Goal: Task Accomplishment & Management: Manage account settings

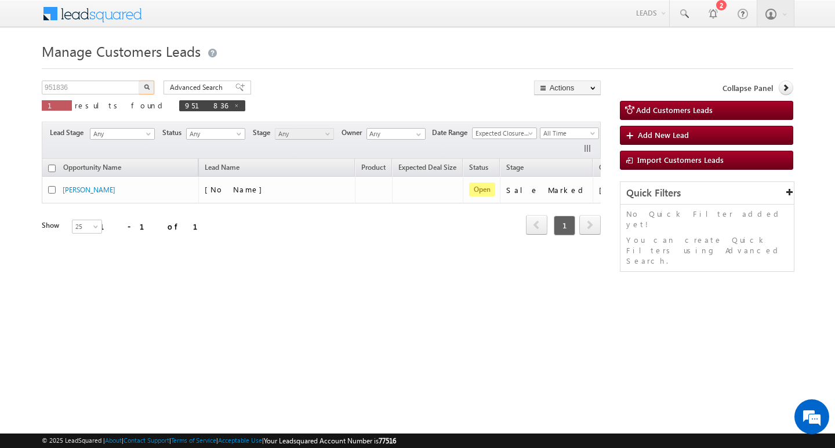
click at [97, 81] on input "951836" at bounding box center [91, 88] width 99 height 14
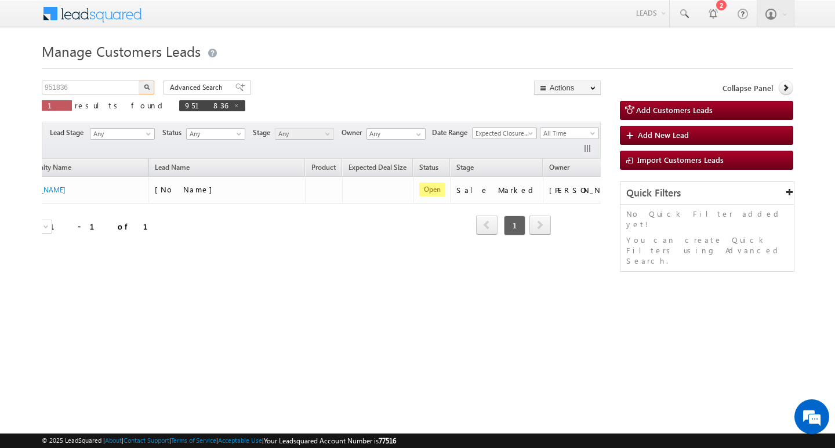
click at [97, 81] on input "951836" at bounding box center [91, 88] width 99 height 14
type input "Search Customers Leads"
click at [112, 86] on input "text" at bounding box center [91, 88] width 99 height 14
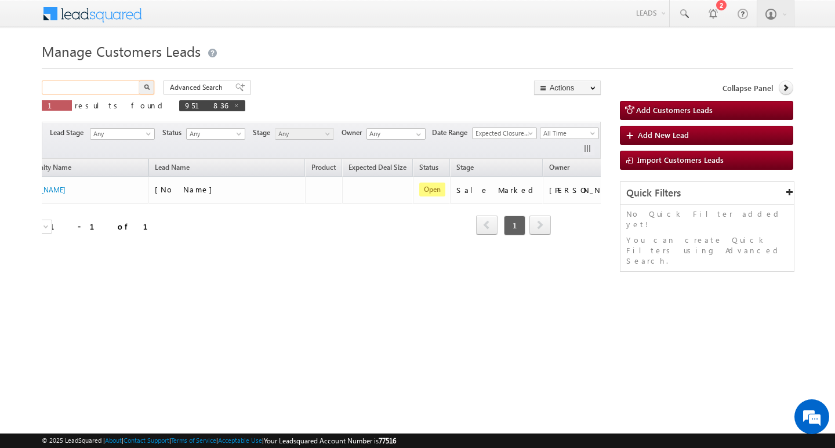
paste input "965892"
type input "965892"
click at [139, 81] on button "button" at bounding box center [146, 88] width 15 height 14
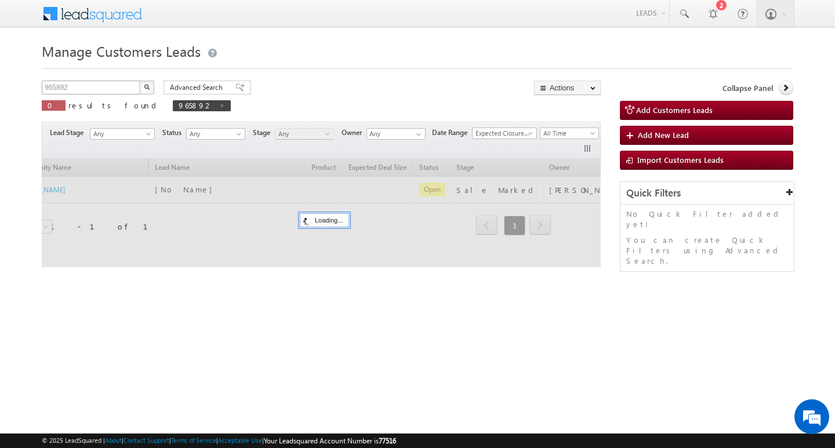
scroll to position [0, 47]
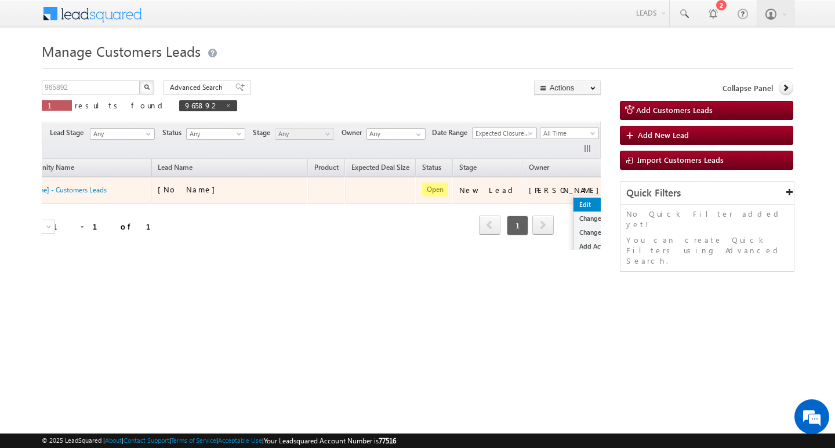
click at [574, 199] on link "Edit" at bounding box center [603, 205] width 58 height 14
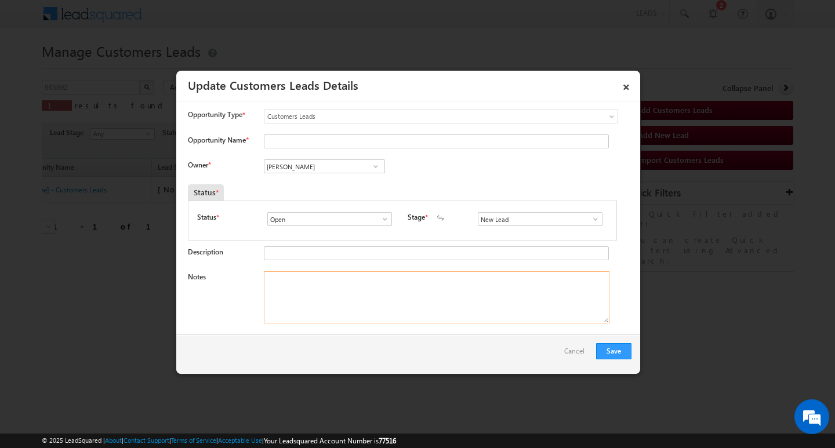
click at [487, 289] on textarea "Notes" at bounding box center [437, 297] width 346 height 52
click at [590, 220] on span at bounding box center [596, 219] width 12 height 9
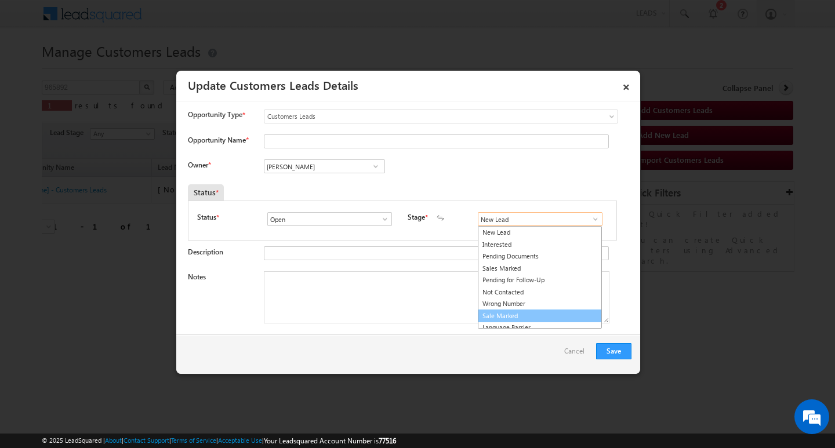
click at [543, 311] on link "Sale Marked" at bounding box center [540, 316] width 124 height 13
type input "Sale Marked"
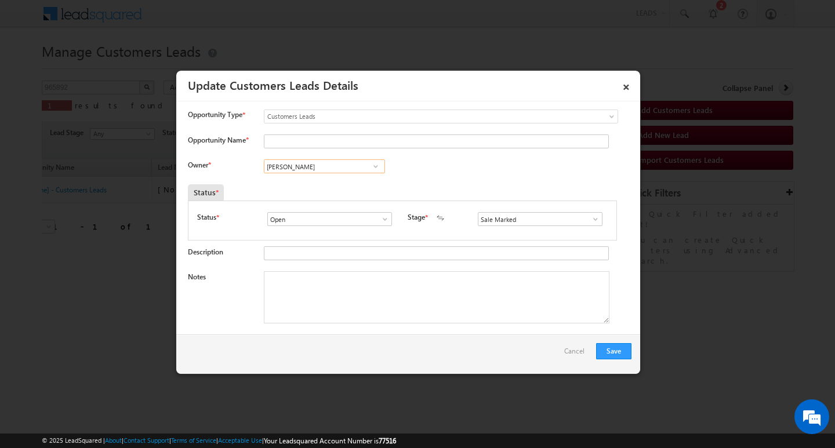
click at [317, 164] on input "[PERSON_NAME]" at bounding box center [324, 166] width 121 height 14
click at [317, 165] on input "[PERSON_NAME]" at bounding box center [324, 166] width 121 height 14
click at [322, 295] on textarea "Notes" at bounding box center [437, 297] width 346 height 52
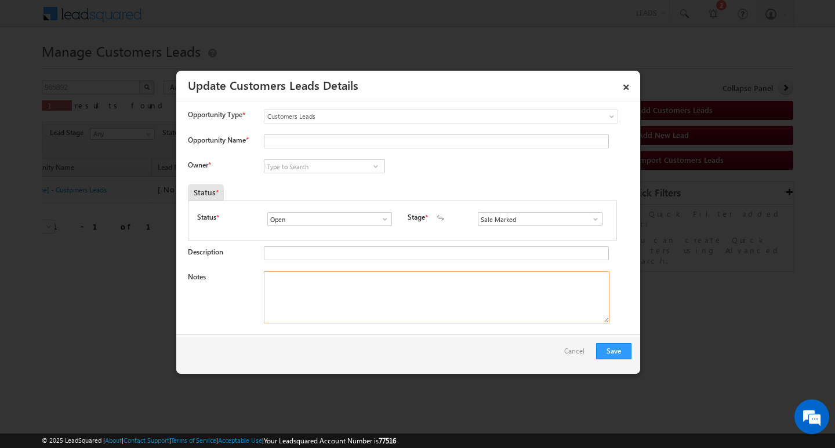
paste textarea "5L/ LAKH Customer required top-up loan address [GEOGRAPHIC_DATA]"
type textarea "5L/ LAKH Customer required top-up loan address [GEOGRAPHIC_DATA]"
click at [317, 166] on input at bounding box center [324, 166] width 121 height 14
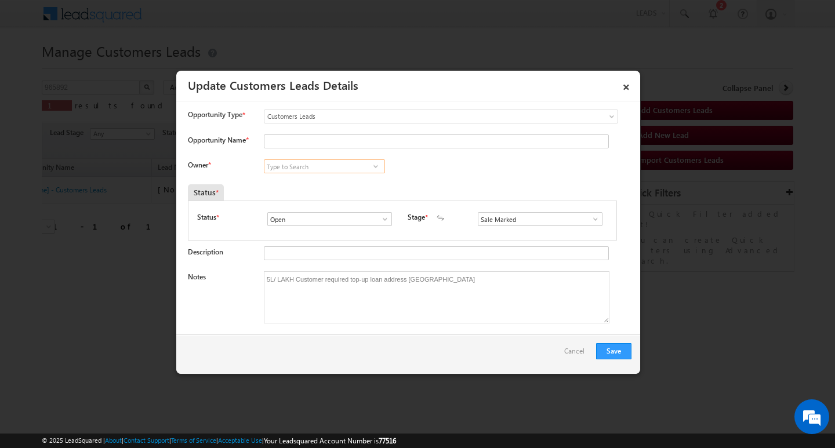
drag, startPoint x: 290, startPoint y: 173, endPoint x: 298, endPoint y: 167, distance: 10.0
click at [298, 167] on input at bounding box center [324, 166] width 121 height 14
paste input "[PERSON_NAME]"
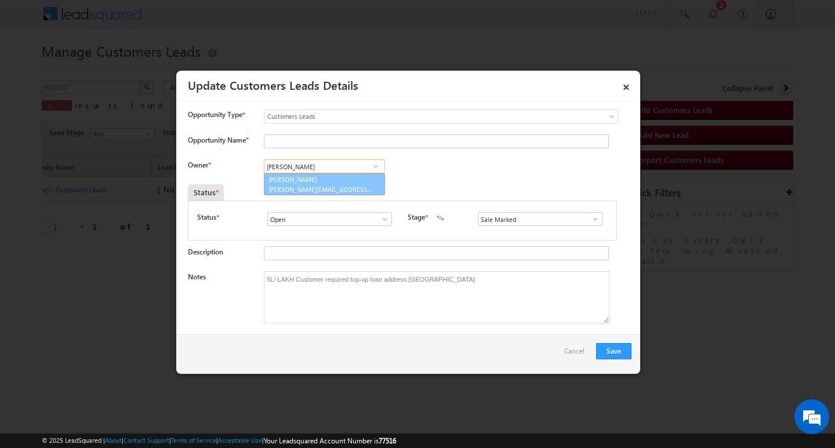
click at [302, 184] on link "[PERSON_NAME] [PERSON_NAME][EMAIL_ADDRESS][DOMAIN_NAME]" at bounding box center [324, 184] width 121 height 22
type input "[PERSON_NAME]"
click at [325, 136] on input "Opportunity Name *" at bounding box center [436, 142] width 345 height 14
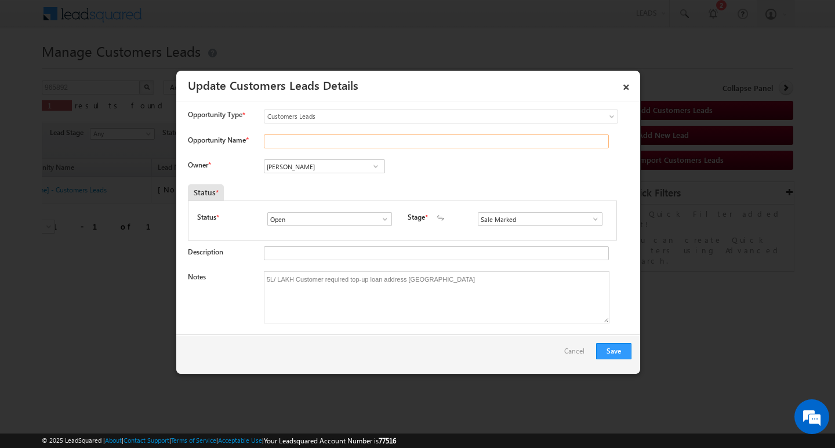
paste input "[PERSON_NAME]"
type input "[PERSON_NAME]"
click at [625, 347] on button "Save" at bounding box center [613, 351] width 35 height 16
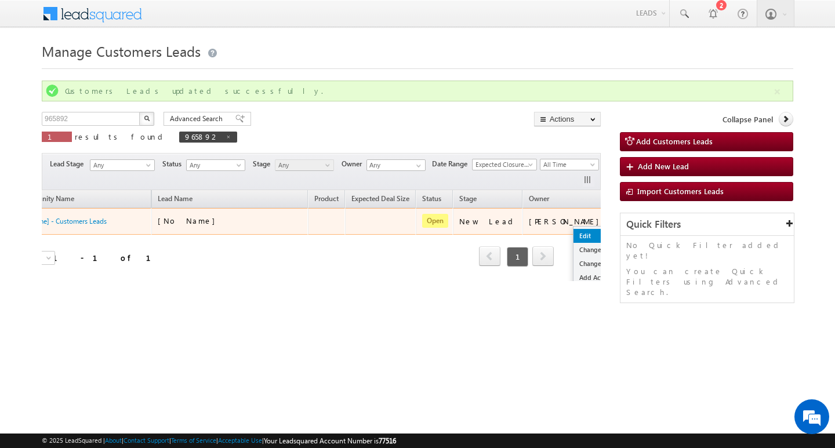
click at [573, 233] on ul "Edit Change Owner Change Stage Add Activity Add Task Delete" at bounding box center [602, 270] width 59 height 89
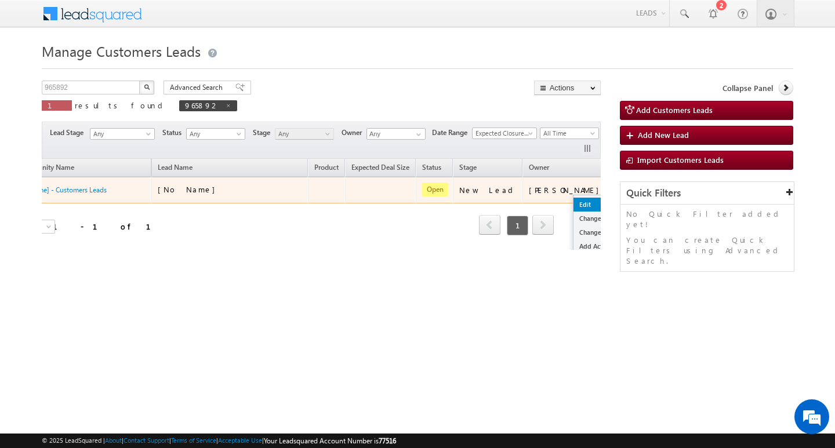
click at [574, 201] on link "Edit" at bounding box center [603, 205] width 58 height 14
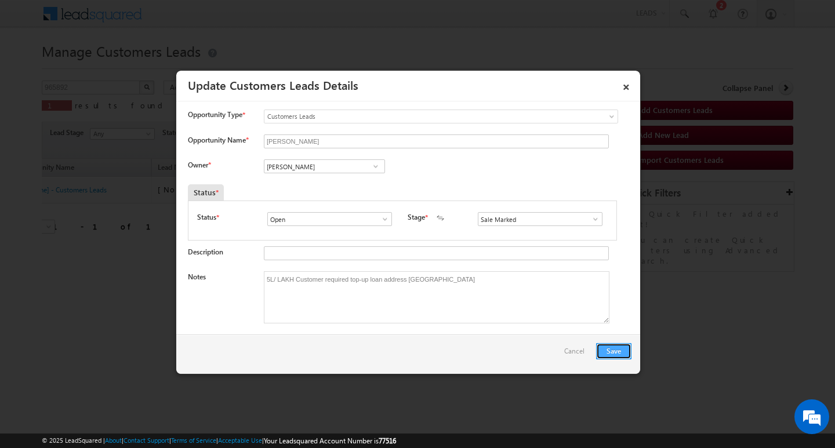
click at [612, 349] on button "Save" at bounding box center [613, 351] width 35 height 16
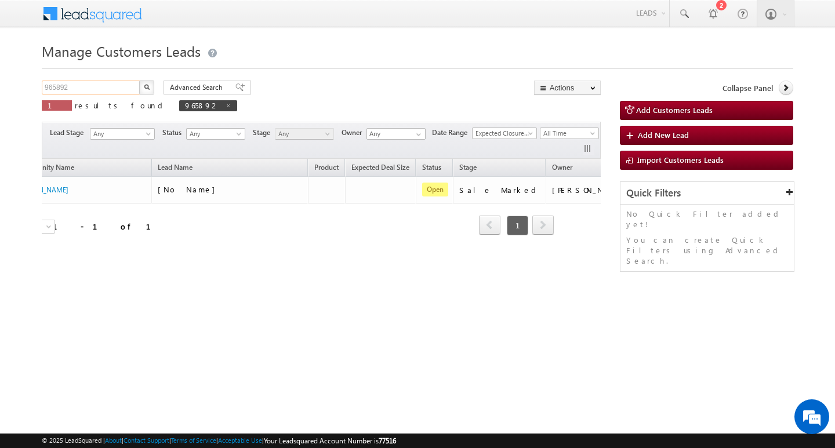
click at [107, 93] on input "965892" at bounding box center [91, 88] width 99 height 14
type input "Search Customers Leads"
click at [88, 85] on input "text" at bounding box center [91, 88] width 99 height 14
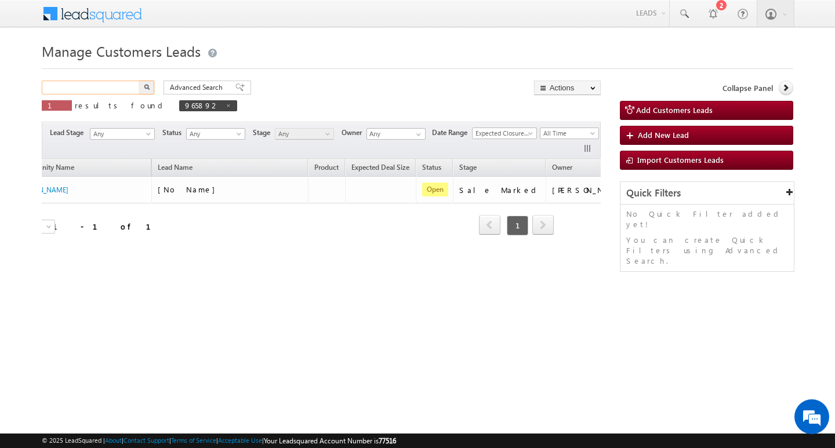
click at [88, 85] on input "text" at bounding box center [91, 88] width 99 height 14
paste input "965897"
type input "965897"
click at [139, 81] on button "button" at bounding box center [146, 88] width 15 height 14
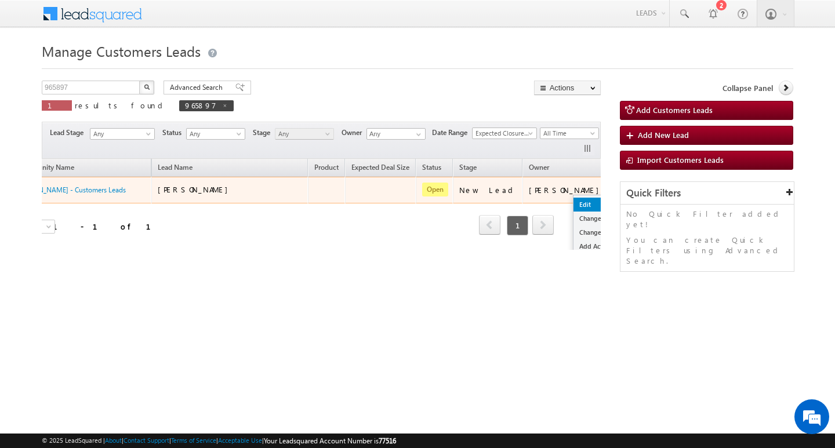
click at [574, 201] on link "Edit" at bounding box center [603, 205] width 58 height 14
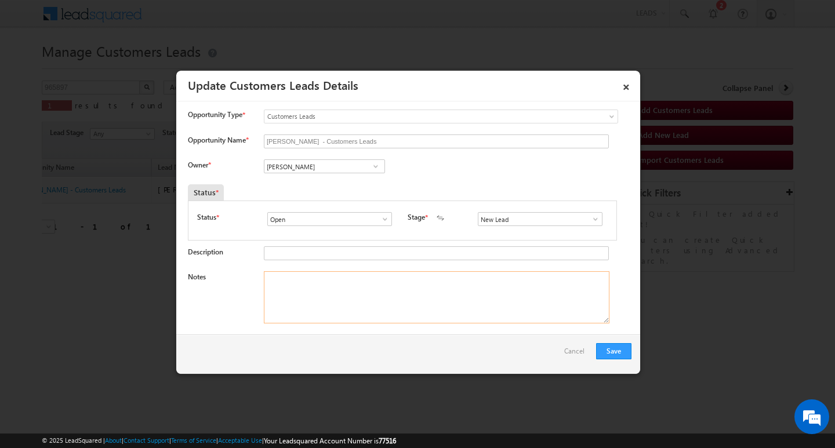
click at [442, 316] on textarea "Notes" at bounding box center [437, 297] width 346 height 52
click at [585, 221] on link at bounding box center [592, 219] width 14 height 12
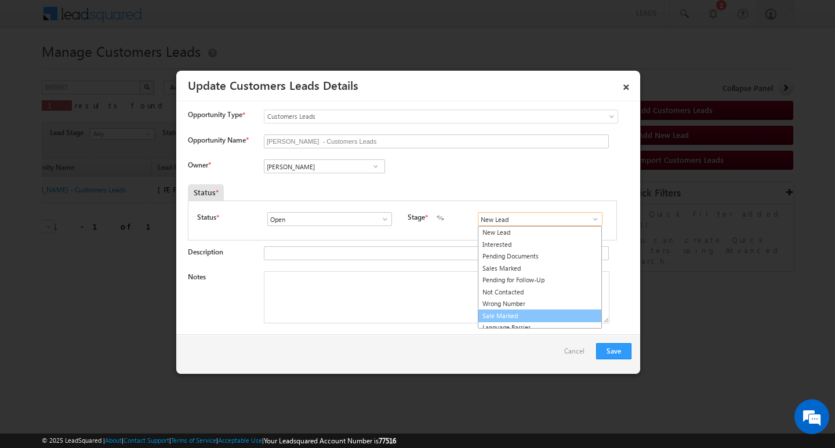
click at [542, 313] on link "Sale Marked" at bounding box center [540, 316] width 124 height 13
type input "Sale Marked"
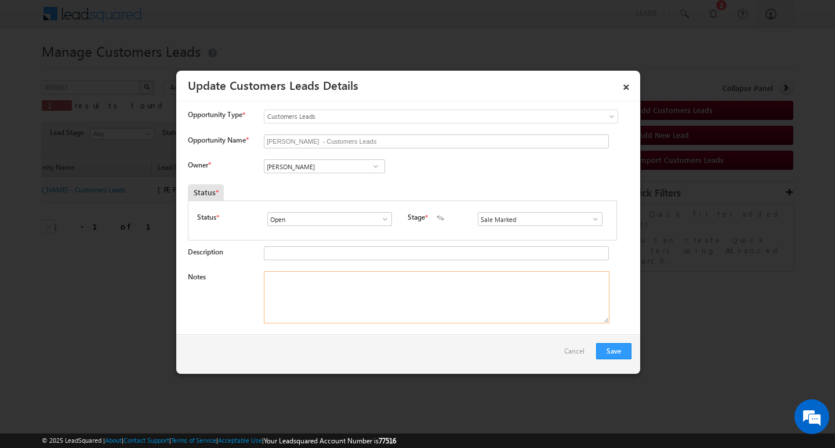
click at [390, 290] on textarea "Notes" at bounding box center [437, 297] width 346 height 52
click at [333, 169] on input "[PERSON_NAME]" at bounding box center [324, 166] width 121 height 14
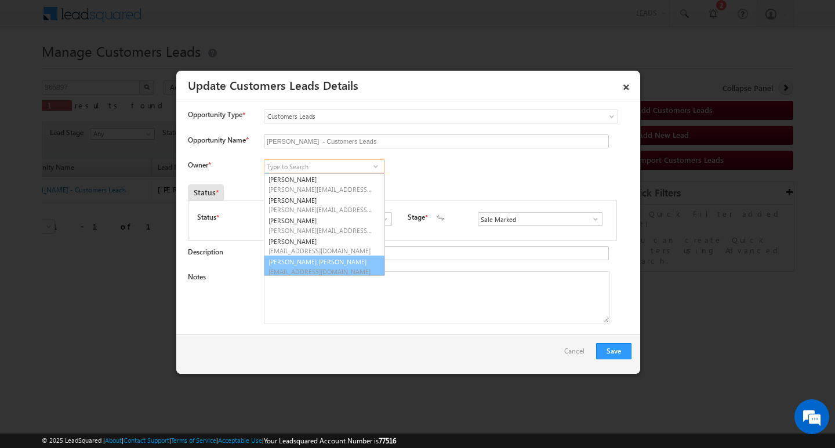
scroll to position [3, 0]
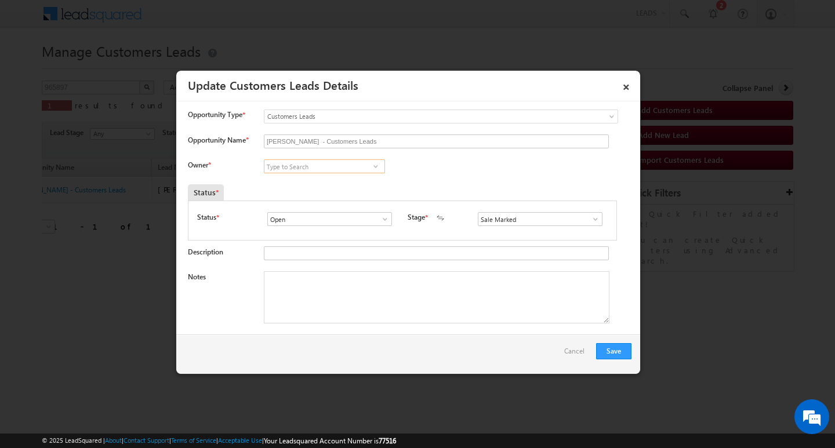
click at [324, 165] on input at bounding box center [324, 166] width 121 height 14
paste input "[PERSON_NAME]"
type input "[PERSON_NAME]"
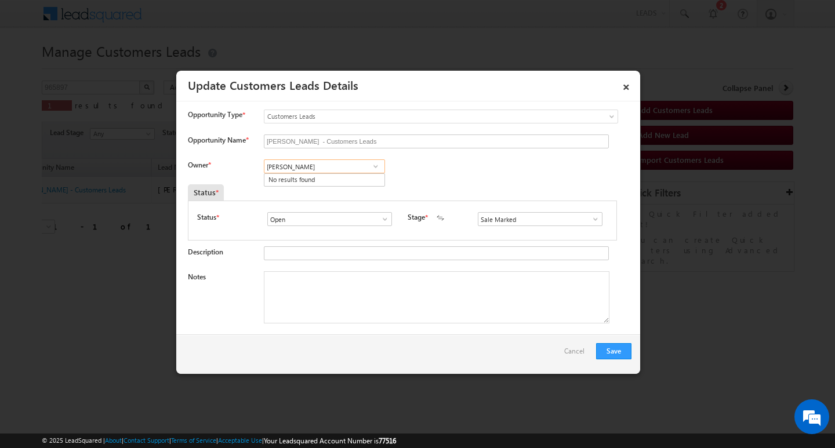
click at [324, 165] on input "[PERSON_NAME]" at bounding box center [324, 166] width 121 height 14
click at [298, 198] on link "[PERSON_NAME] [PERSON_NAME] [PERSON_NAME][EMAIL_ADDRESS][PERSON_NAME][DOMAIN_NA…" at bounding box center [324, 205] width 121 height 22
type input "[PERSON_NAME] [PERSON_NAME]"
click at [314, 292] on textarea "Notes" at bounding box center [437, 297] width 346 height 52
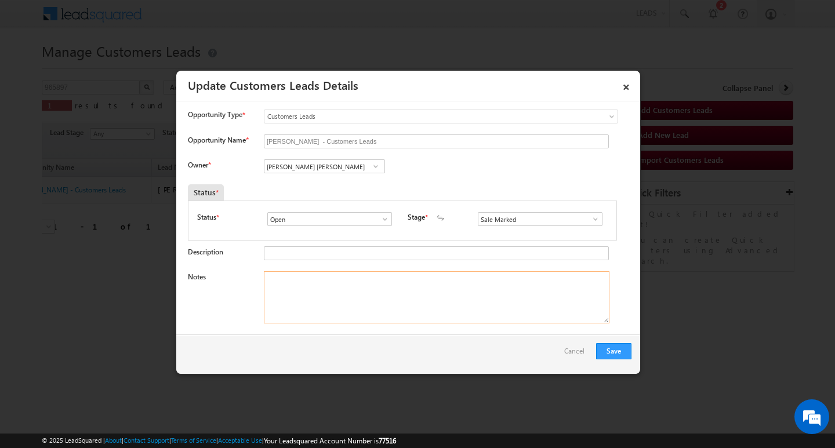
click at [371, 287] on textarea "Notes" at bounding box center [437, 297] width 346 height 52
paste textarea "2L/ LAKH Customer required top-up loan address [GEOGRAPHIC_DATA]"
type textarea "2L/ LAKH Customer required top-up loan address [GEOGRAPHIC_DATA]"
click at [409, 141] on input "[PERSON_NAME] - Customers Leads" at bounding box center [436, 142] width 345 height 14
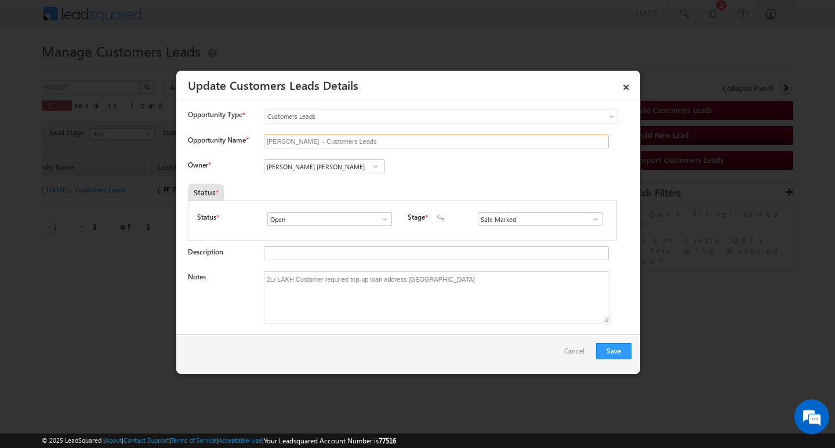
click at [409, 141] on input "[PERSON_NAME] - Customers Leads" at bounding box center [436, 142] width 345 height 14
paste input "[PERSON_NAME] [PERSON_NAME]"
type input "[PERSON_NAME] [PERSON_NAME]"
click at [619, 352] on button "Save" at bounding box center [613, 351] width 35 height 16
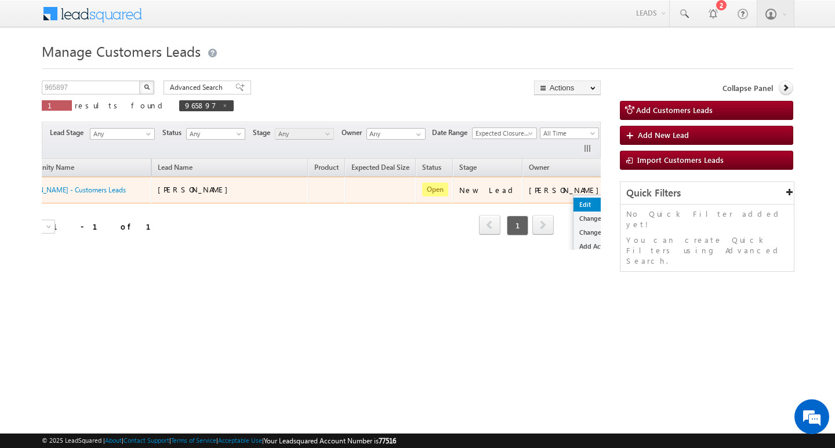
click at [574, 203] on link "Edit" at bounding box center [603, 205] width 58 height 14
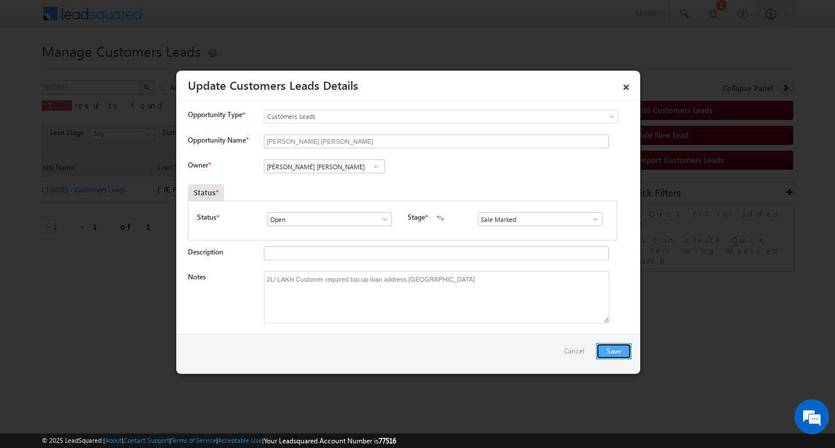
click at [612, 358] on button "Save" at bounding box center [613, 351] width 35 height 16
